Goal: Communication & Community: Answer question/provide support

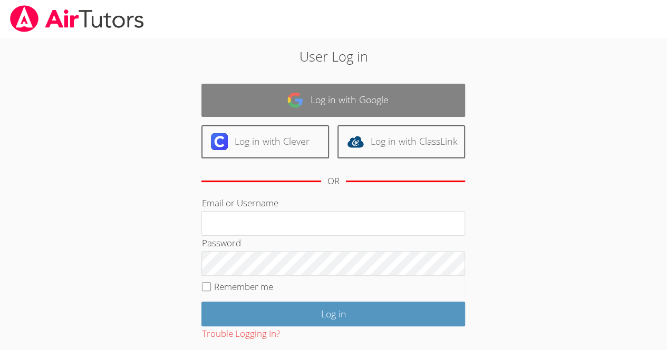
click at [403, 93] on link "Log in with Google" at bounding box center [332, 100] width 263 height 33
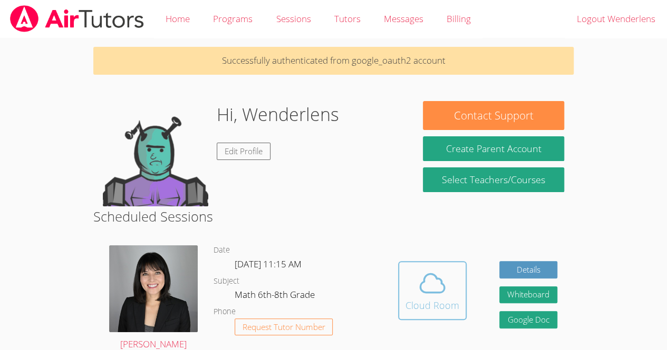
click at [421, 299] on div "Cloud Room" at bounding box center [432, 305] width 54 height 15
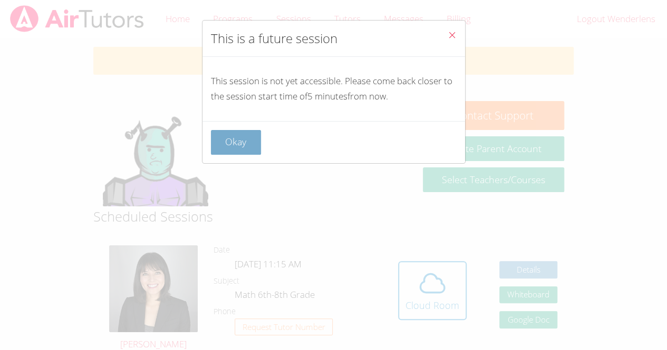
click at [236, 142] on button "Okay" at bounding box center [236, 142] width 51 height 25
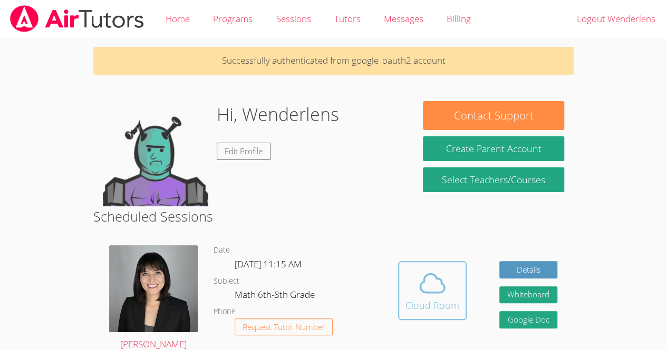
click at [424, 291] on icon at bounding box center [432, 284] width 30 height 30
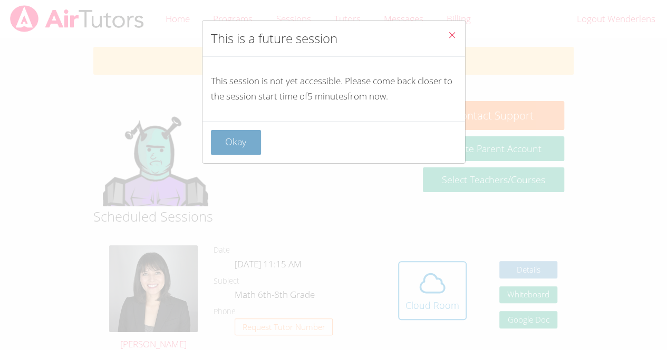
click at [239, 141] on button "Okay" at bounding box center [236, 142] width 51 height 25
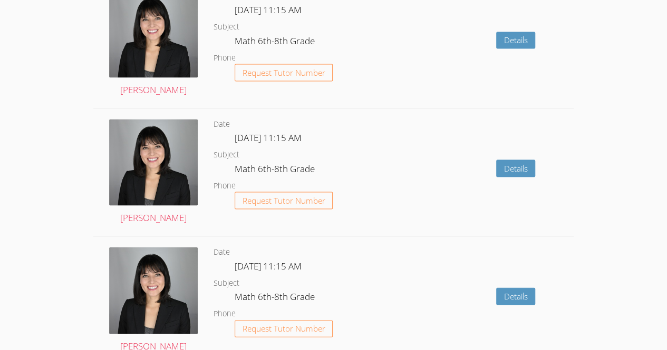
scroll to position [1346, 0]
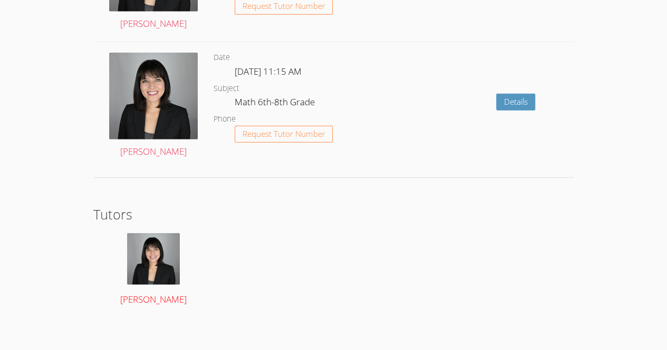
click at [141, 273] on img at bounding box center [153, 259] width 53 height 52
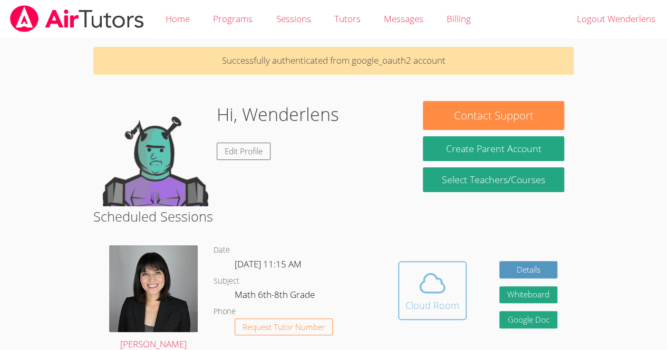
click at [441, 302] on div "Cloud Room" at bounding box center [432, 305] width 54 height 15
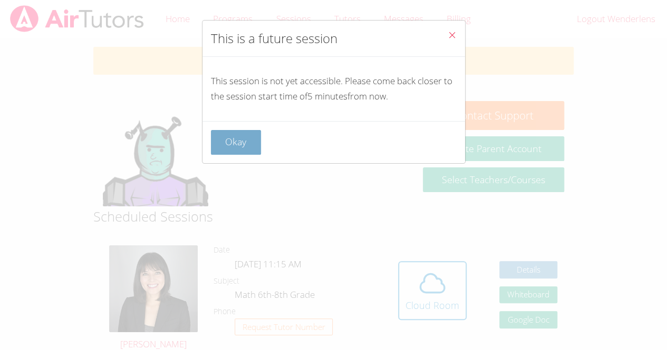
click at [242, 140] on button "Okay" at bounding box center [236, 142] width 51 height 25
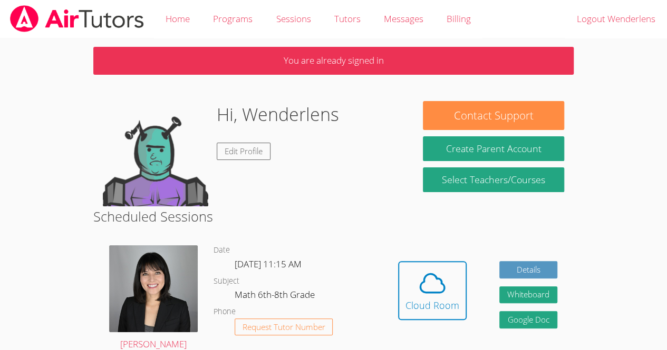
click at [0, 205] on body "Home Programs Sessions Tutors Messages Billing Logout Wenderlens You are alread…" at bounding box center [333, 175] width 667 height 350
click at [434, 285] on icon at bounding box center [432, 284] width 30 height 30
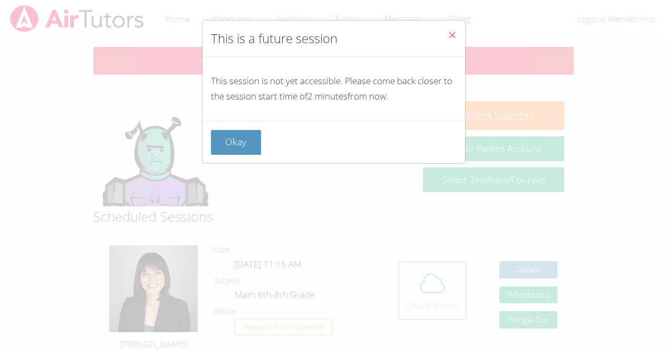
scroll to position [1, 0]
click at [242, 131] on button "Okay" at bounding box center [236, 142] width 51 height 25
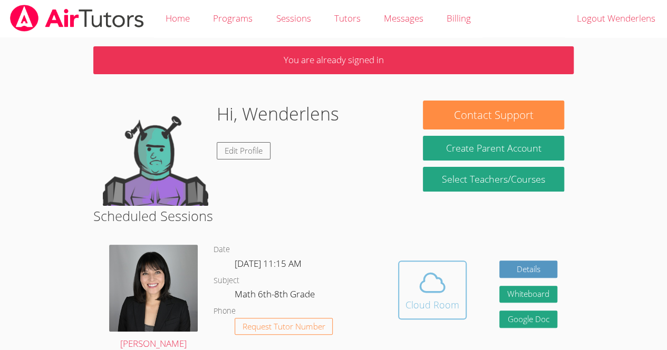
click at [449, 279] on span at bounding box center [432, 283] width 54 height 30
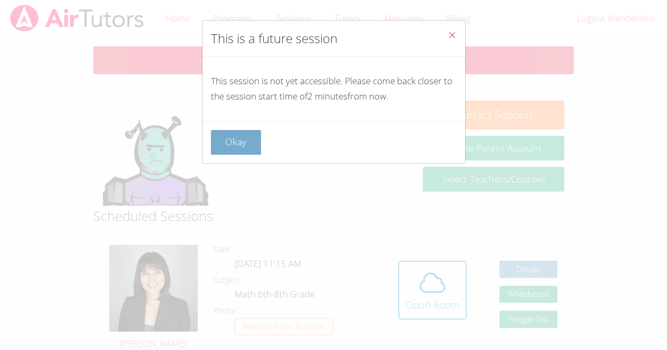
click at [250, 140] on button "Okay" at bounding box center [236, 142] width 51 height 25
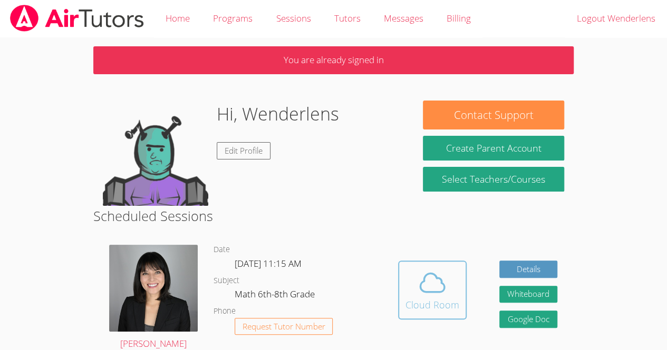
click at [418, 285] on icon at bounding box center [432, 283] width 30 height 30
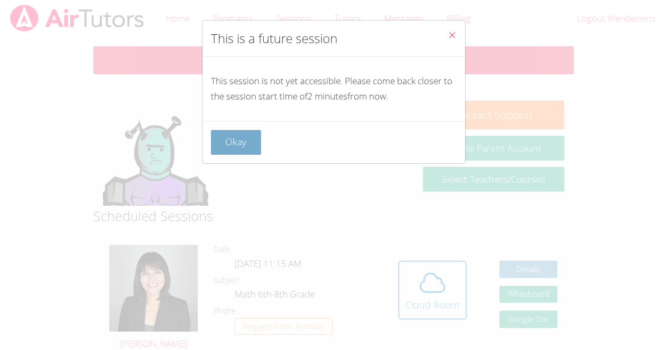
click at [226, 146] on button "Okay" at bounding box center [236, 142] width 51 height 25
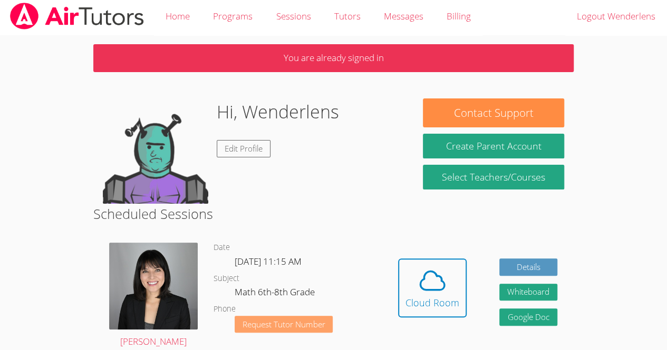
scroll to position [0, 0]
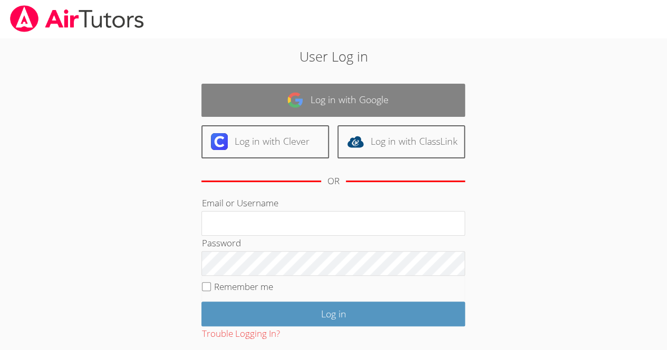
click at [431, 101] on link "Log in with Google" at bounding box center [332, 100] width 263 height 33
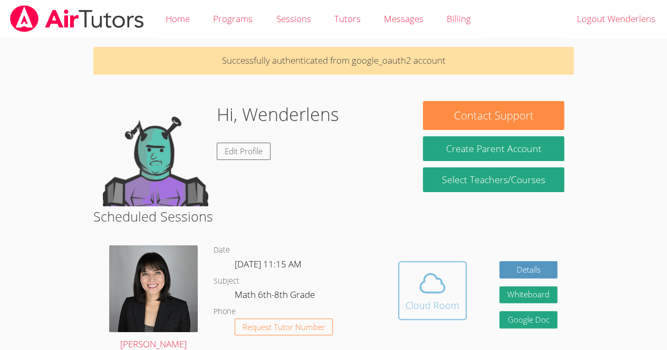
click at [447, 282] on span at bounding box center [432, 284] width 54 height 30
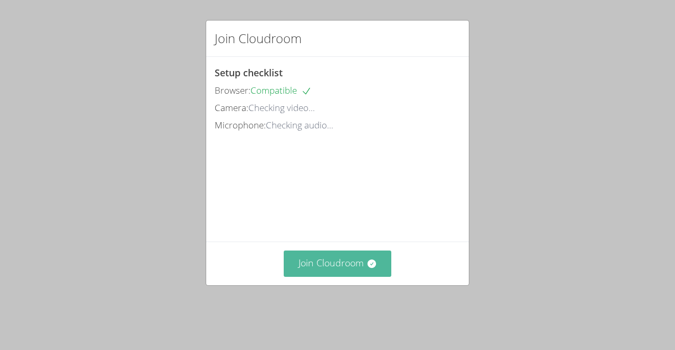
click at [380, 277] on button "Join Cloudroom" at bounding box center [338, 264] width 108 height 26
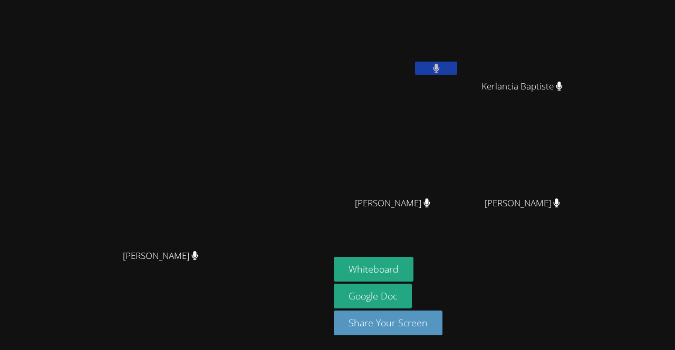
click at [457, 70] on button at bounding box center [436, 68] width 42 height 13
click at [442, 64] on icon at bounding box center [436, 68] width 11 height 9
click at [549, 59] on video at bounding box center [525, 39] width 125 height 71
click at [413, 270] on button "Whiteboard" at bounding box center [374, 269] width 80 height 25
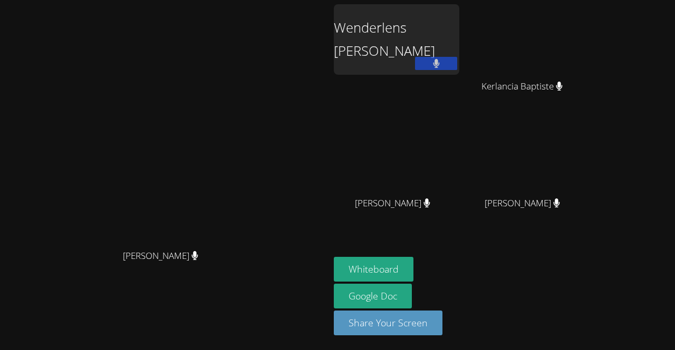
click at [270, 1] on main "Kirsten Marino Kirsten Marino" at bounding box center [164, 175] width 329 height 350
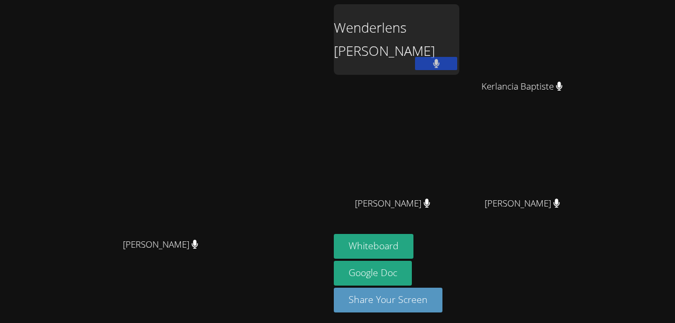
click at [364, 38] on div "Wenderlens Demosthene" at bounding box center [396, 39] width 125 height 71
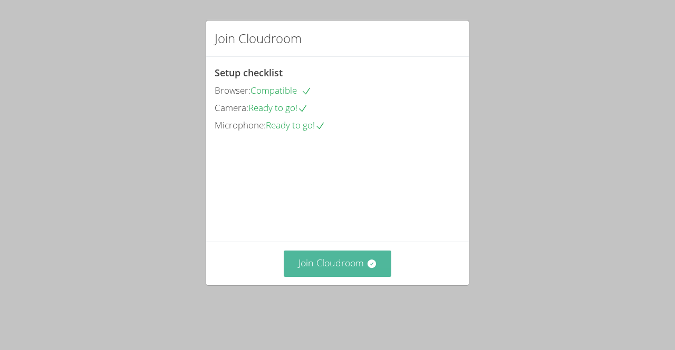
click at [330, 277] on button "Join Cloudroom" at bounding box center [338, 264] width 108 height 26
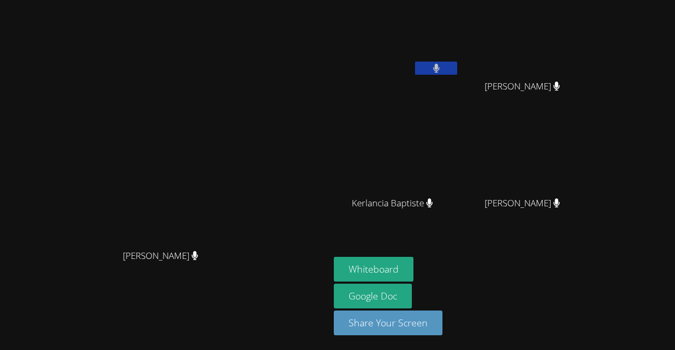
click at [586, 31] on video at bounding box center [525, 39] width 125 height 71
click at [589, 27] on video at bounding box center [525, 39] width 125 height 71
click at [589, 31] on video at bounding box center [525, 39] width 125 height 71
click at [589, 27] on video at bounding box center [525, 39] width 125 height 71
click at [577, 71] on video at bounding box center [525, 39] width 125 height 71
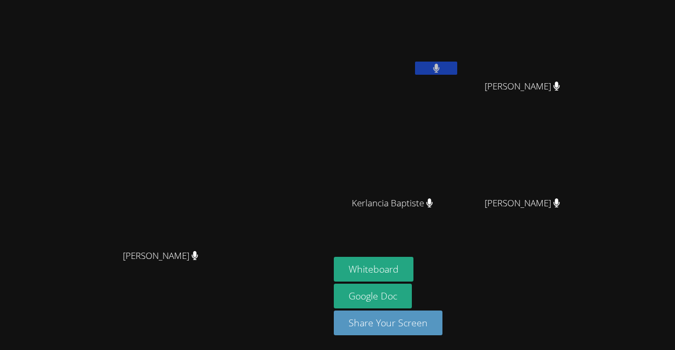
click at [566, 60] on video at bounding box center [525, 39] width 125 height 71
click at [376, 7] on video at bounding box center [396, 39] width 125 height 71
click at [369, 43] on video at bounding box center [396, 39] width 125 height 71
click at [118, 73] on video at bounding box center [165, 154] width 158 height 181
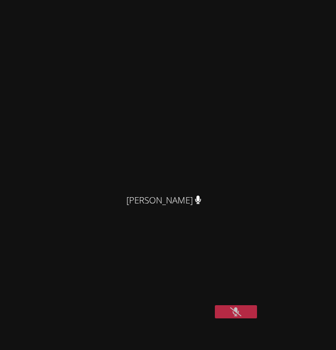
click at [275, 253] on div "Kirsten Marino Kirsten Marino Wenderlens Demosthene Jestin Chery Jestin Chery H…" at bounding box center [168, 175] width 336 height 350
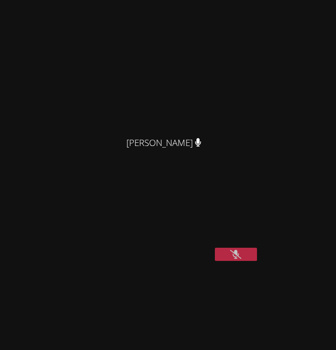
scroll to position [72, 0]
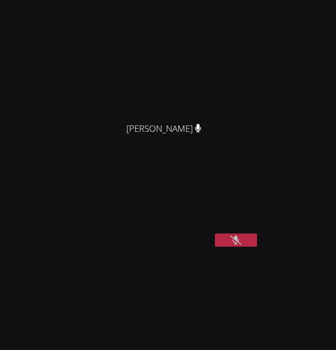
click at [252, 247] on button at bounding box center [236, 239] width 42 height 13
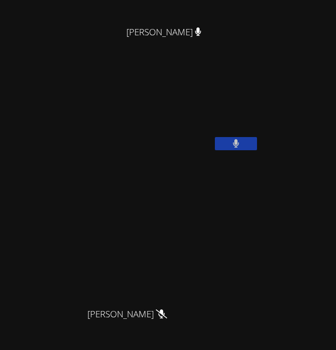
scroll to position [0, 0]
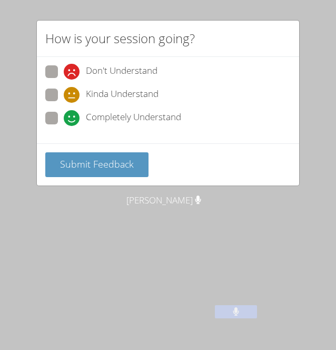
click at [132, 91] on span "Kinda Understand" at bounding box center [122, 95] width 73 height 16
click at [73, 91] on input "Kinda Understand" at bounding box center [68, 93] width 9 height 9
radio input "true"
click at [141, 110] on span "Completely Understand" at bounding box center [133, 118] width 95 height 16
click at [73, 112] on input "Completely Understand" at bounding box center [68, 116] width 9 height 9
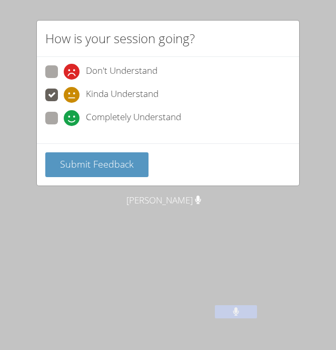
radio input "true"
click at [135, 146] on div "Submit Feedback" at bounding box center [168, 164] width 262 height 42
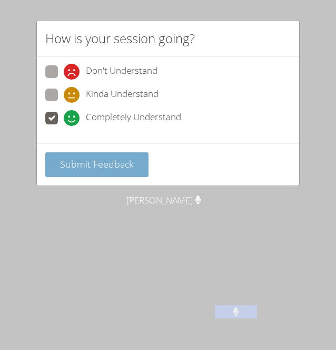
click at [134, 165] on button "Submit Feedback" at bounding box center [96, 164] width 103 height 25
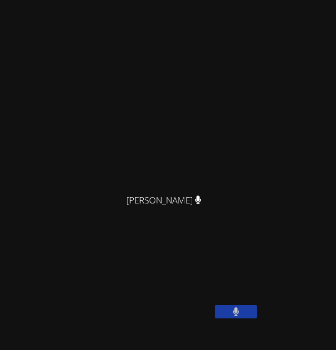
scroll to position [197, 0]
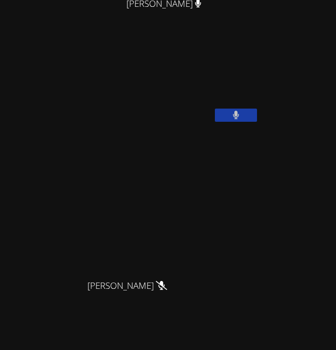
click at [104, 92] on video at bounding box center [83, 82] width 158 height 79
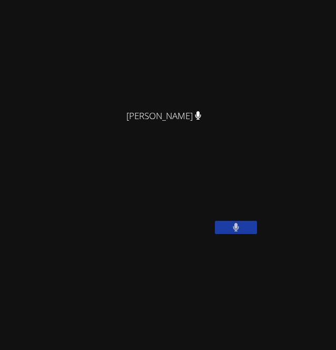
scroll to position [83, 0]
click at [233, 235] on button at bounding box center [236, 228] width 42 height 13
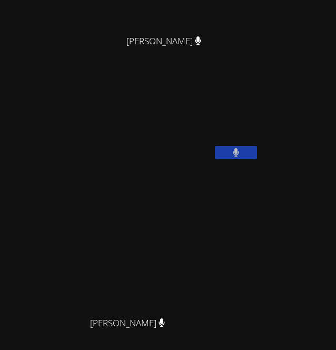
scroll to position [0, 0]
